Goal: Navigation & Orientation: Find specific page/section

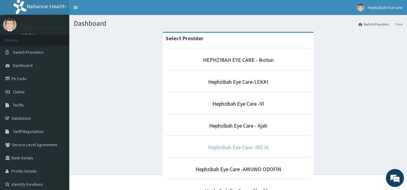
click at [246, 150] on link "Hephzibah Eye Care- IKEJA" at bounding box center [238, 147] width 61 height 7
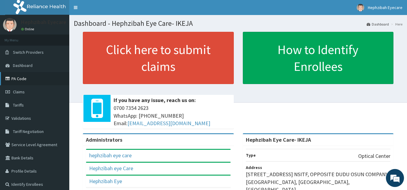
click at [26, 82] on link "PA Code" at bounding box center [34, 78] width 69 height 13
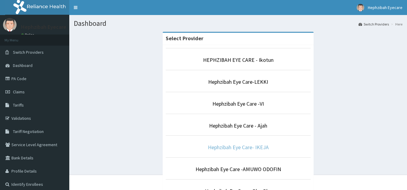
click at [237, 146] on link "Hephzibah Eye Care- IKEJA" at bounding box center [238, 147] width 61 height 7
